Goal: Task Accomplishment & Management: Use online tool/utility

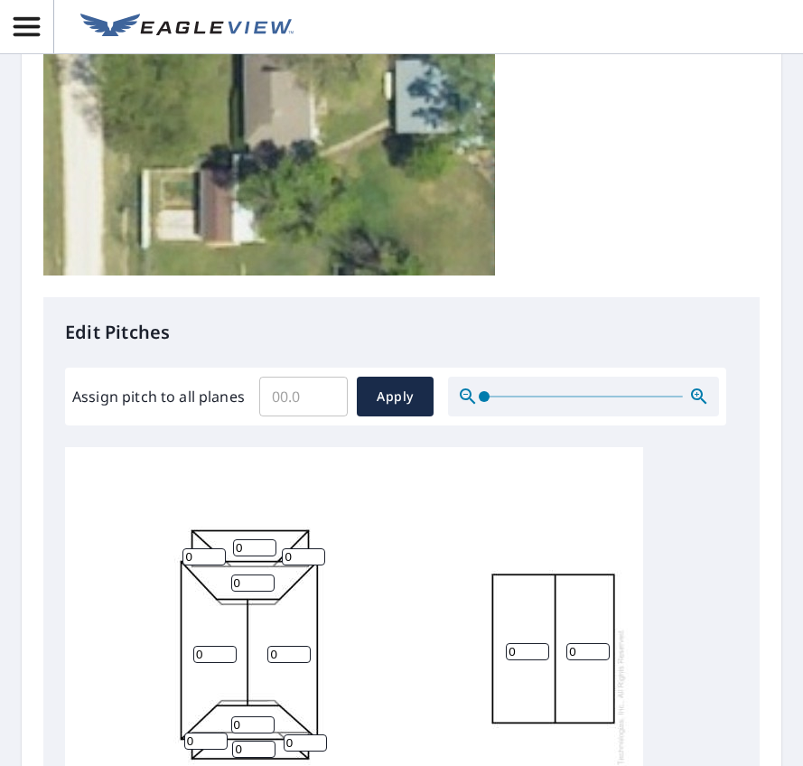
scroll to position [602, 0]
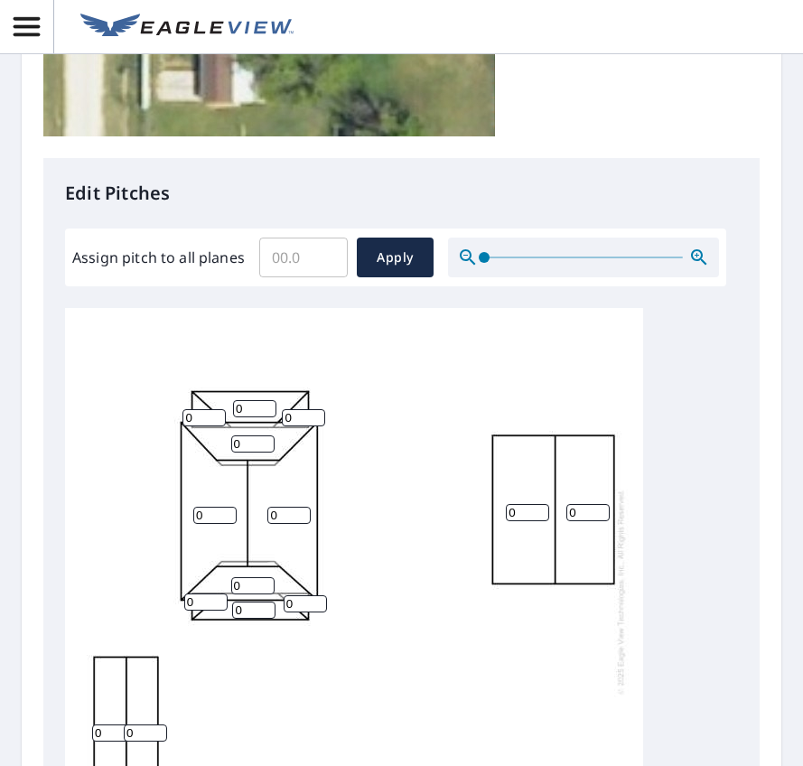
click at [200, 426] on input "0" at bounding box center [203, 417] width 43 height 17
type input "02"
click at [254, 417] on input "0" at bounding box center [254, 408] width 43 height 17
type input "02"
click at [295, 426] on input "0" at bounding box center [303, 417] width 43 height 17
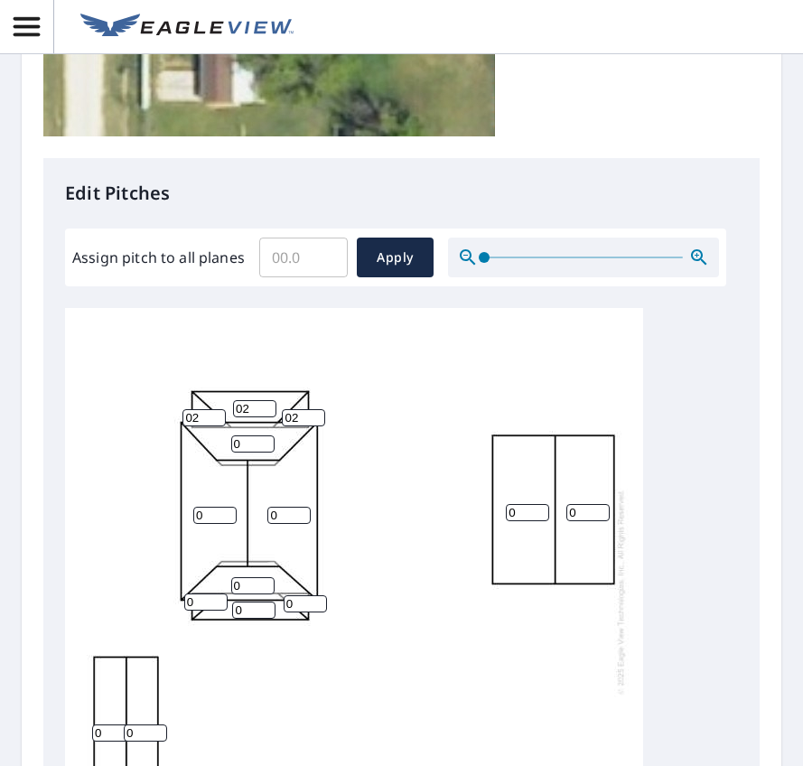
type input "02"
click at [258, 452] on input "1" at bounding box center [252, 443] width 43 height 17
drag, startPoint x: 252, startPoint y: 495, endPoint x: 203, endPoint y: 493, distance: 48.8
click at [204, 493] on div "0 0 0 0 0 0 1 0 02 0 02 02 0 0" at bounding box center [354, 591] width 578 height 567
type input "8"
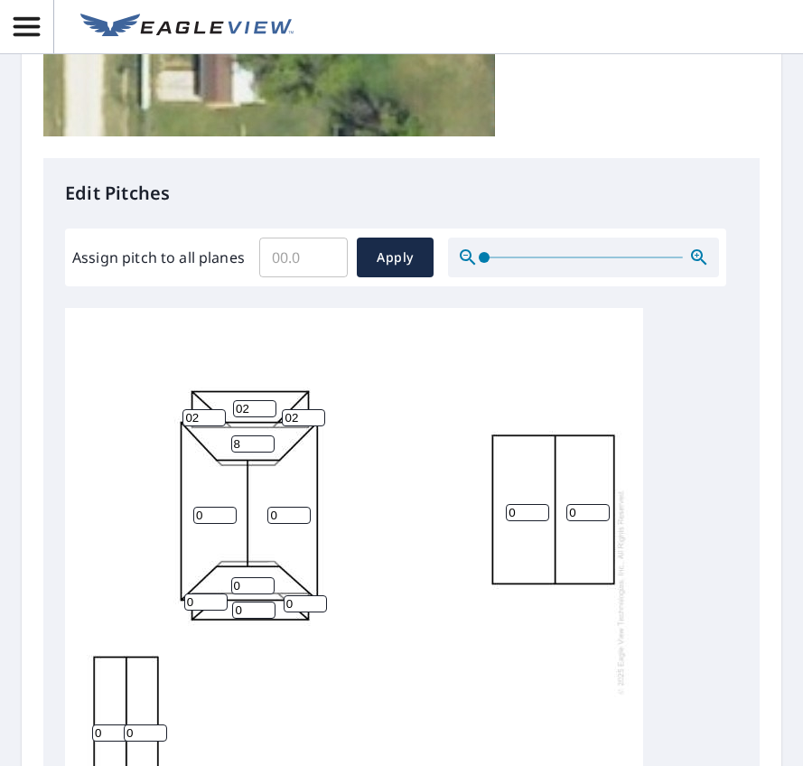
click at [280, 524] on input "0" at bounding box center [288, 515] width 43 height 17
type input "08"
click at [209, 524] on input "0" at bounding box center [214, 515] width 43 height 17
type input "08"
click at [245, 594] on input "0" at bounding box center [252, 585] width 43 height 17
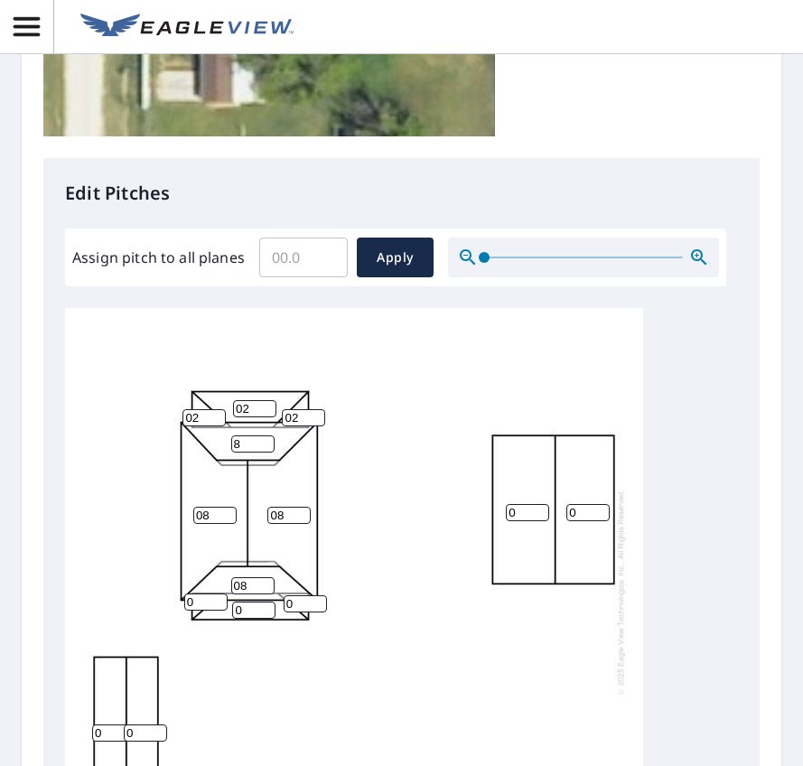
type input "08"
click at [204, 610] on input "0" at bounding box center [205, 601] width 43 height 17
type input "02"
click at [256, 619] on input "0" at bounding box center [253, 609] width 43 height 17
type input "02"
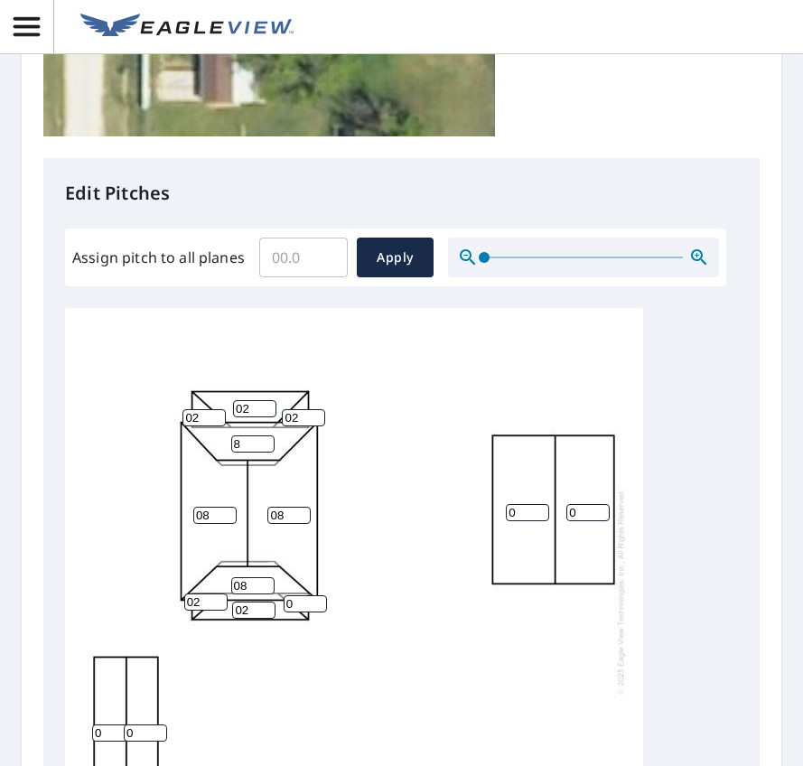
click at [294, 612] on input "0" at bounding box center [305, 603] width 43 height 17
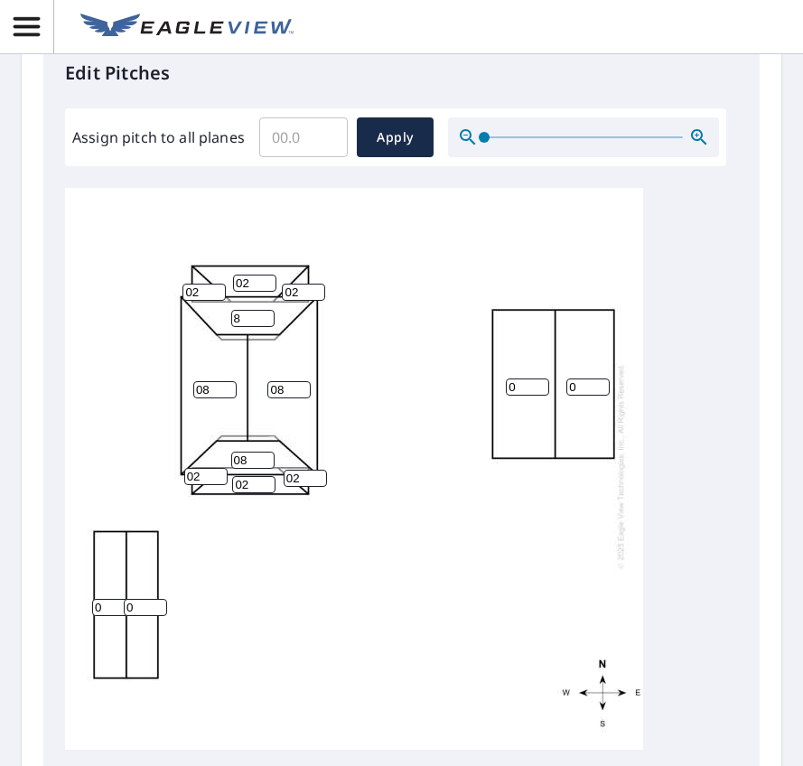
scroll to position [843, 0]
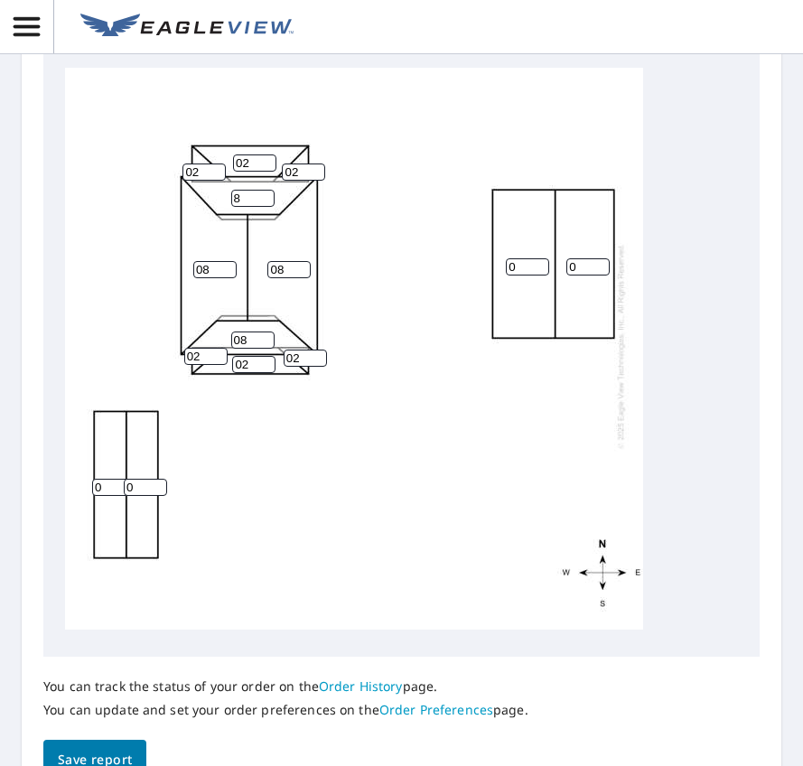
type input "02"
click at [135, 496] on input "0" at bounding box center [145, 487] width 43 height 17
type input "06"
click at [106, 496] on input "0" at bounding box center [113, 487] width 43 height 17
type input "06"
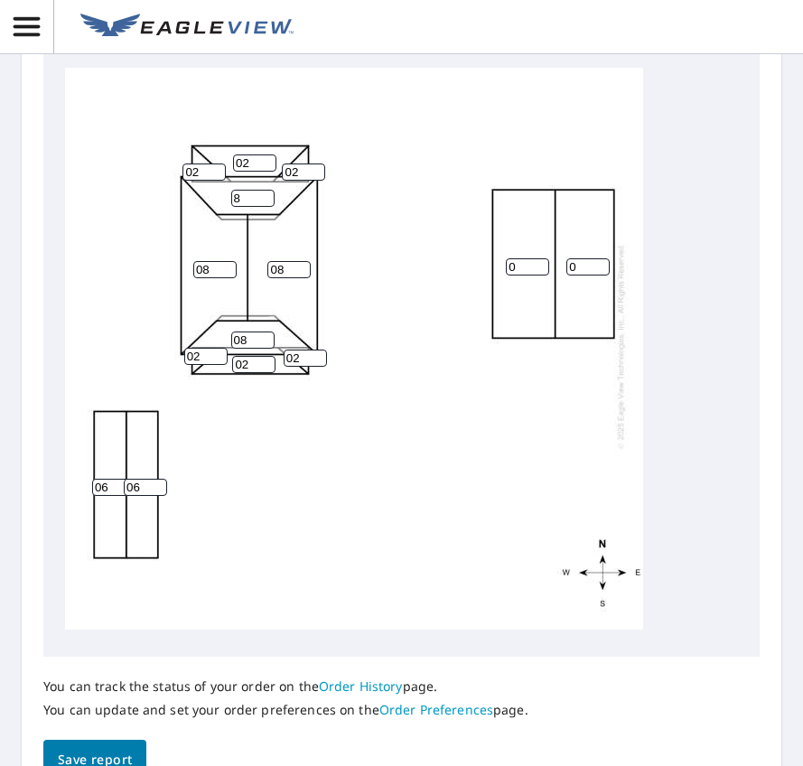
click at [516, 275] on input "0" at bounding box center [527, 266] width 43 height 17
type input "02"
click at [578, 275] on input "0" at bounding box center [587, 266] width 43 height 17
type input "02"
click at [473, 563] on div "02 08 02 08 06 06 8 08 02 02 02 02 02 02" at bounding box center [354, 345] width 578 height 567
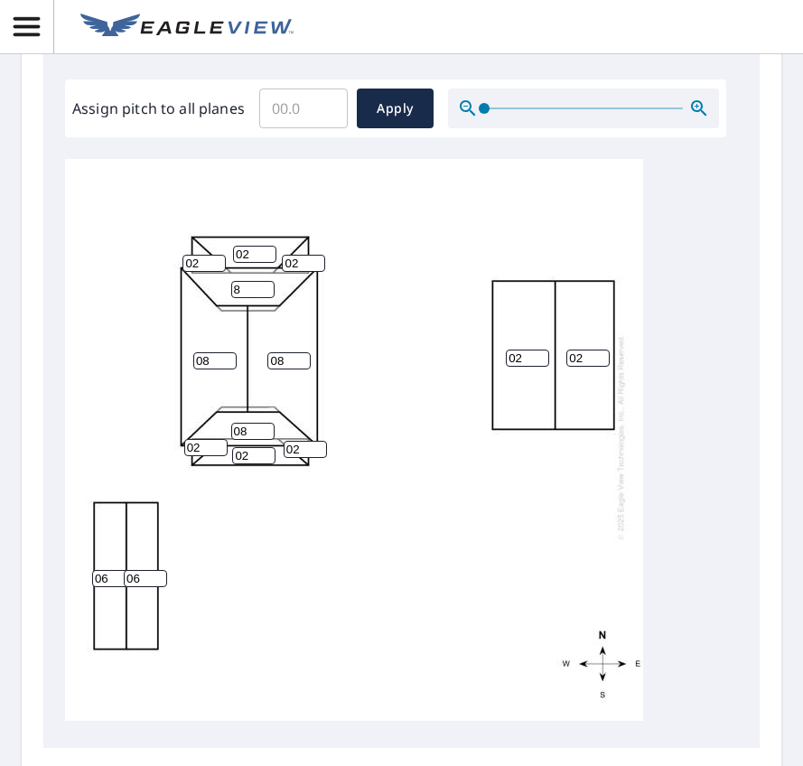
scroll to position [1020, 0]
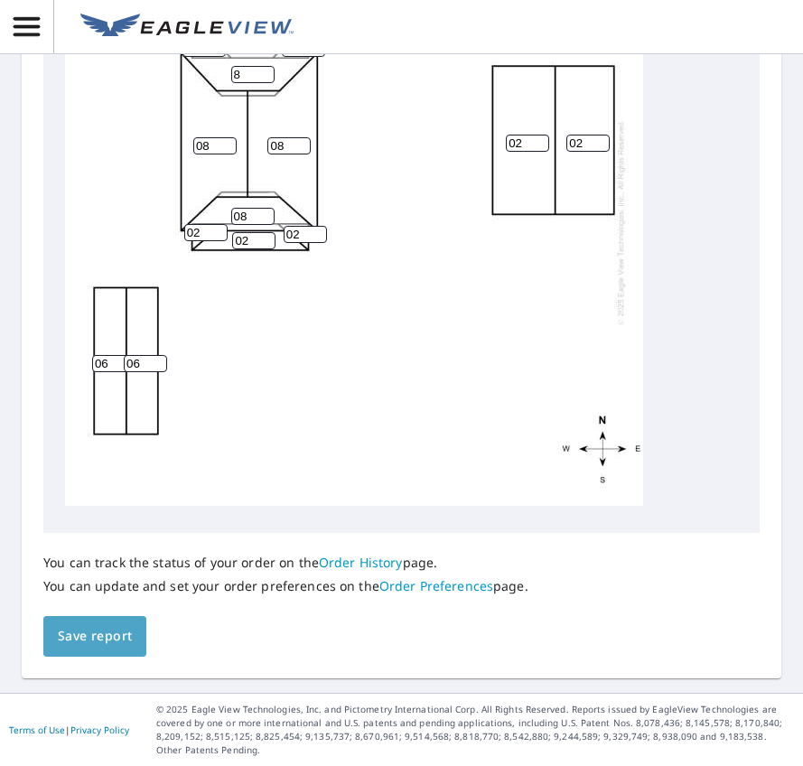
click at [98, 641] on span "Save report" at bounding box center [95, 636] width 74 height 23
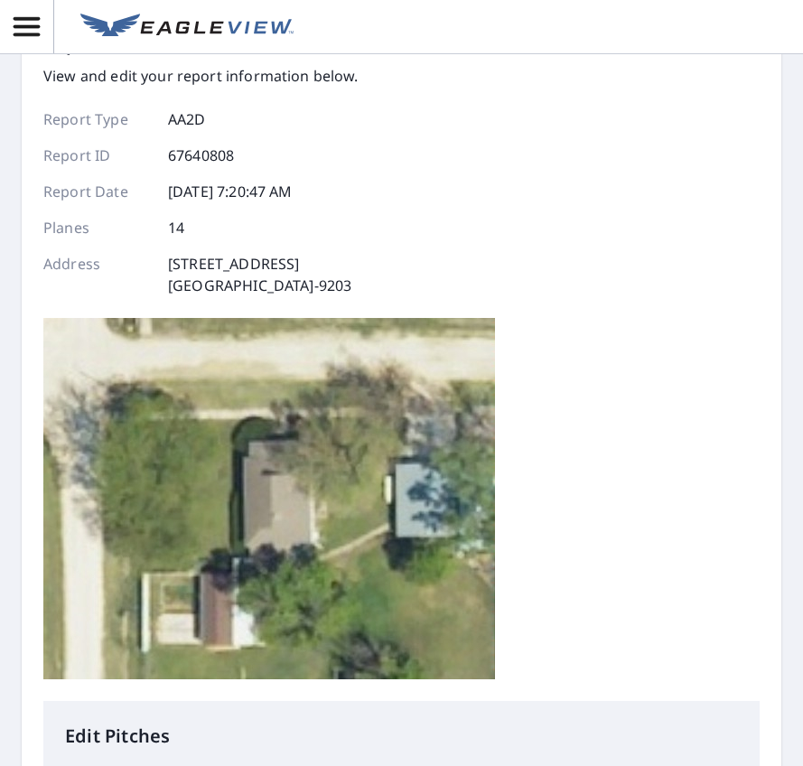
scroll to position [0, 0]
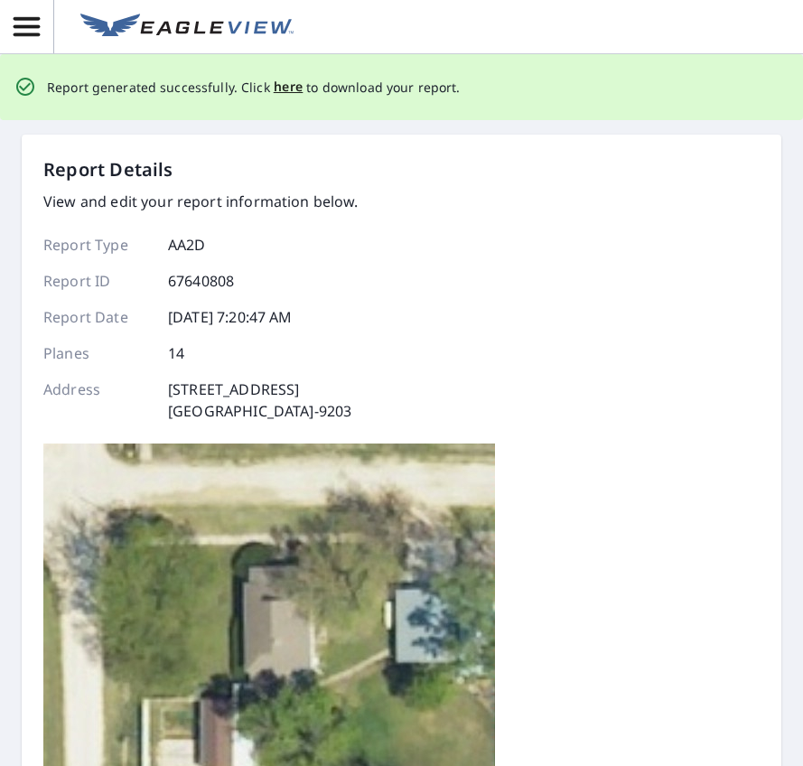
click at [278, 75] on div "Report generated successfully. Click here to download your report." at bounding box center [254, 87] width 414 height 37
click at [279, 87] on span "here" at bounding box center [289, 87] width 30 height 23
